Goal: Task Accomplishment & Management: Manage account settings

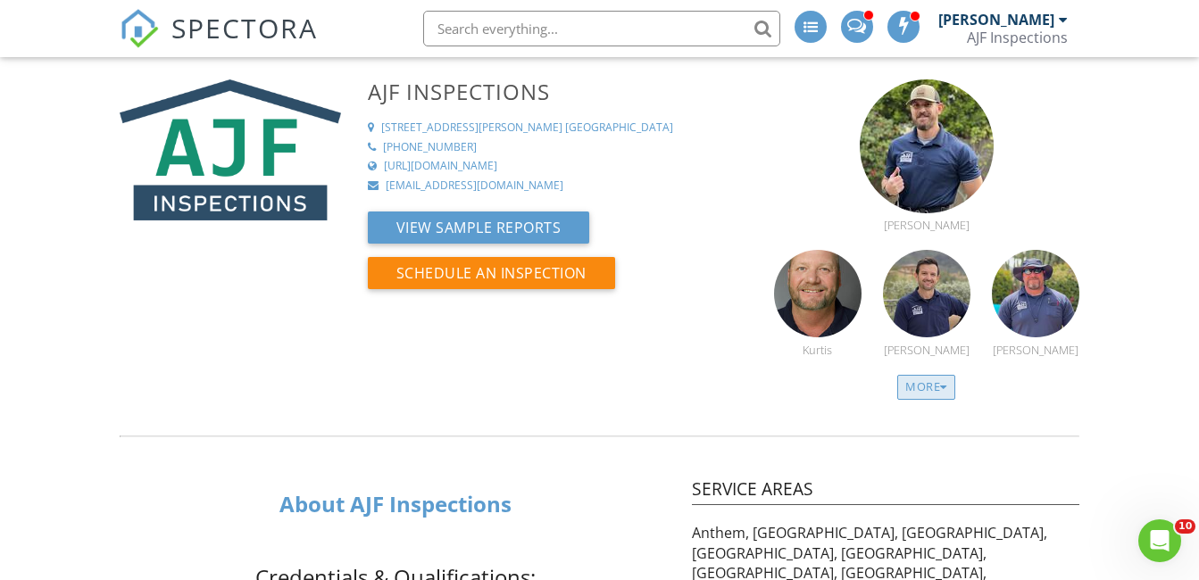
click at [944, 386] on div at bounding box center [943, 388] width 7 height 12
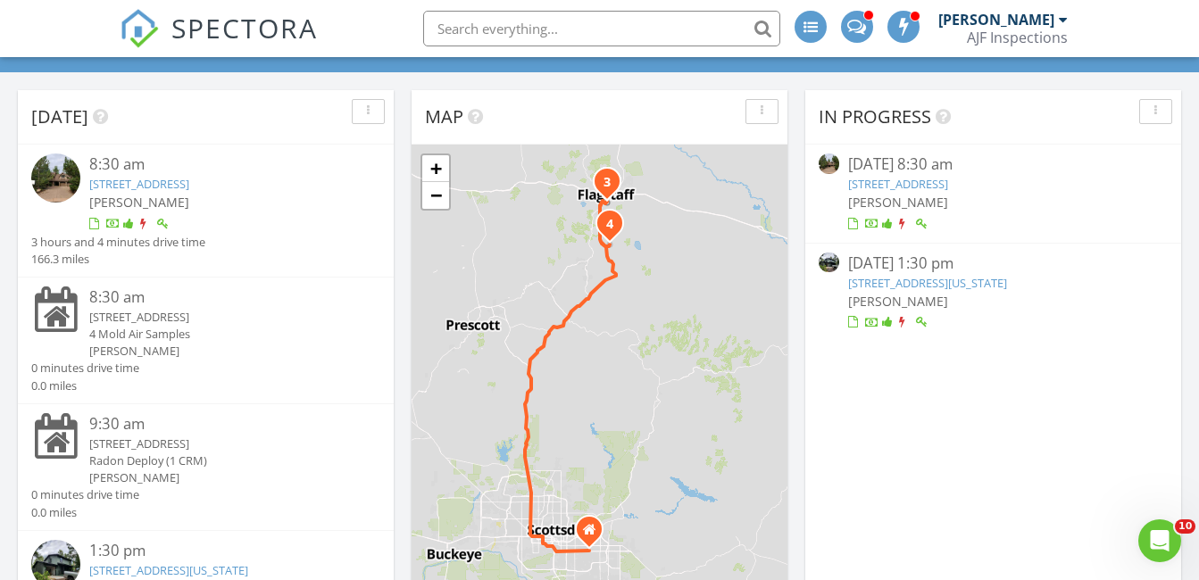
scroll to position [73, 0]
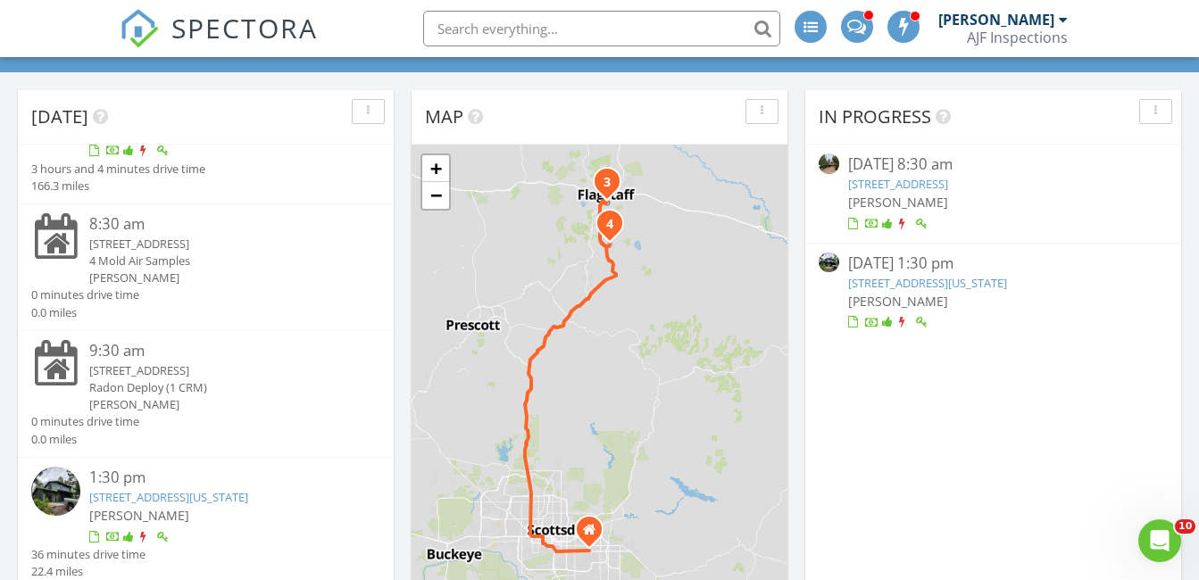
click at [54, 489] on img at bounding box center [55, 491] width 49 height 49
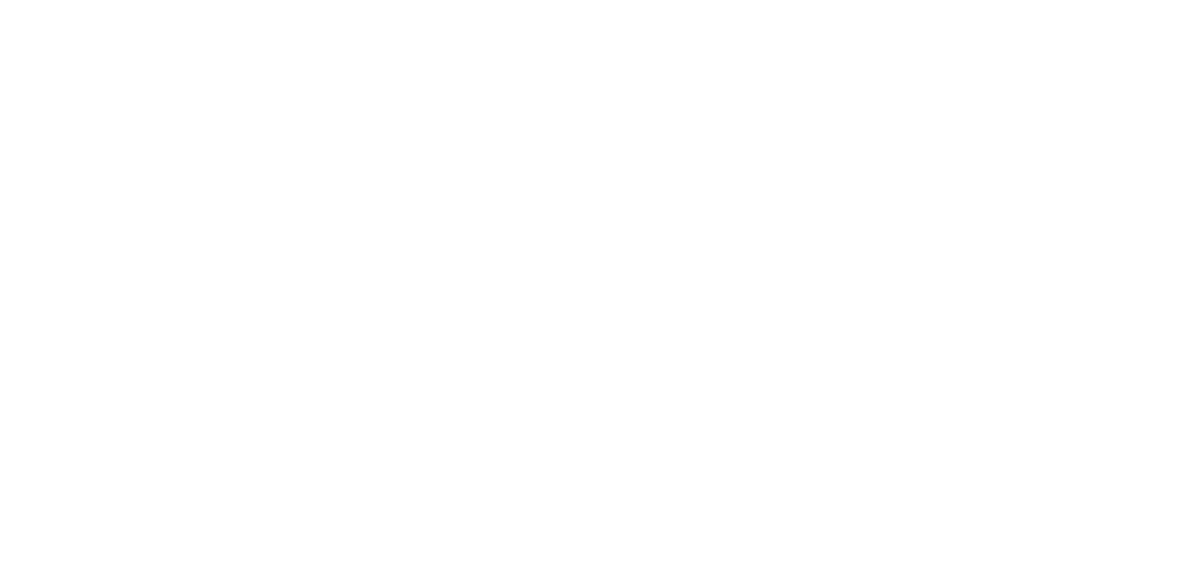
click at [0, 0] on div at bounding box center [0, 0] width 0 height 0
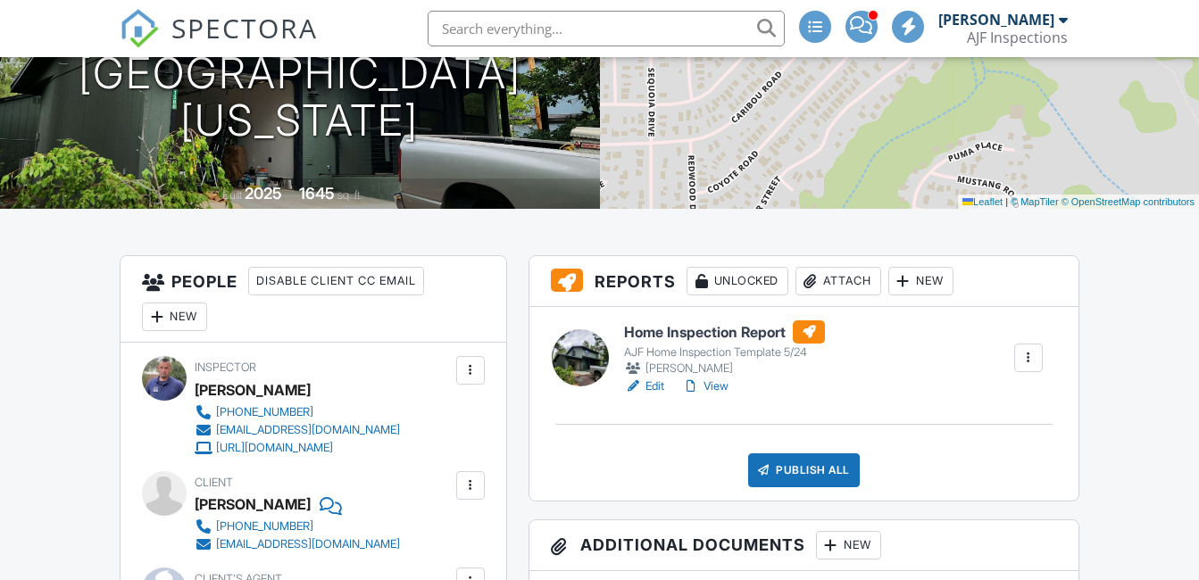
click at [716, 388] on link "View" at bounding box center [705, 387] width 46 height 18
